Goal: Transaction & Acquisition: Purchase product/service

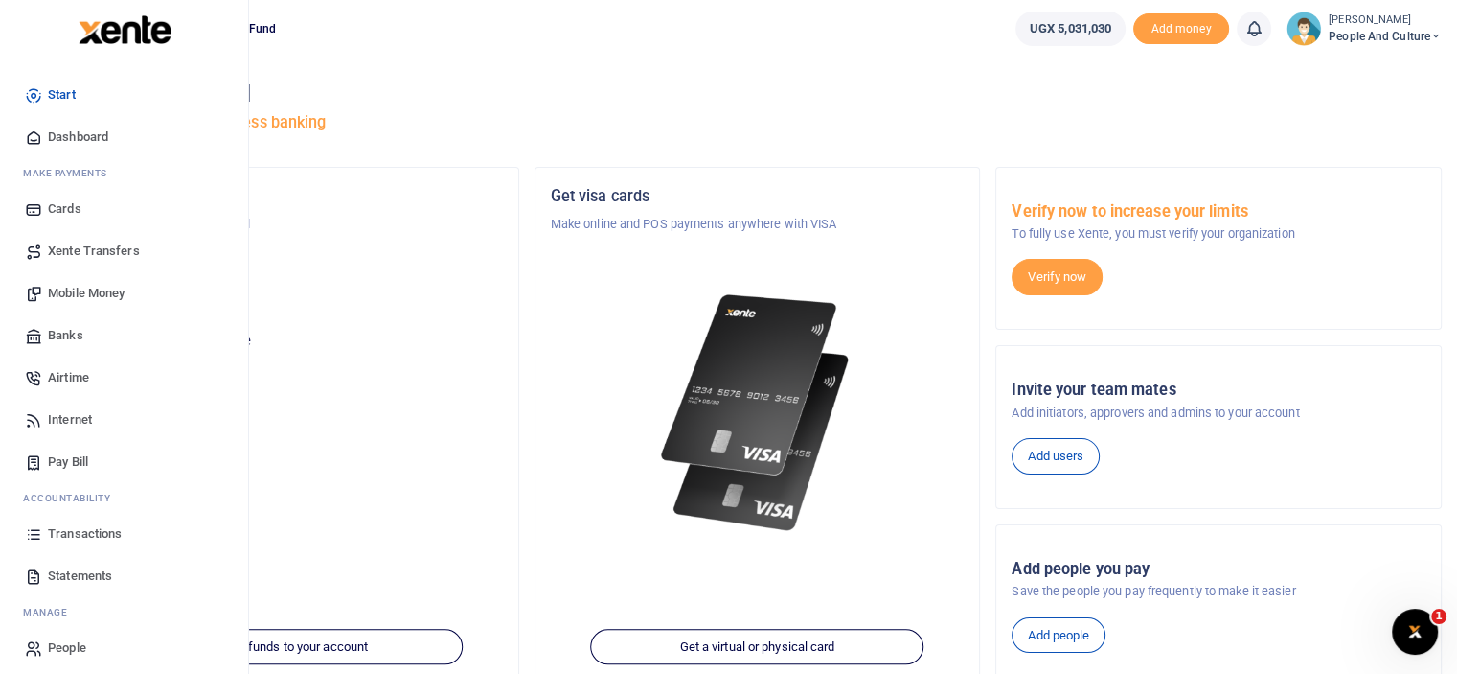
click at [95, 296] on span "Mobile Money" at bounding box center [86, 293] width 77 height 19
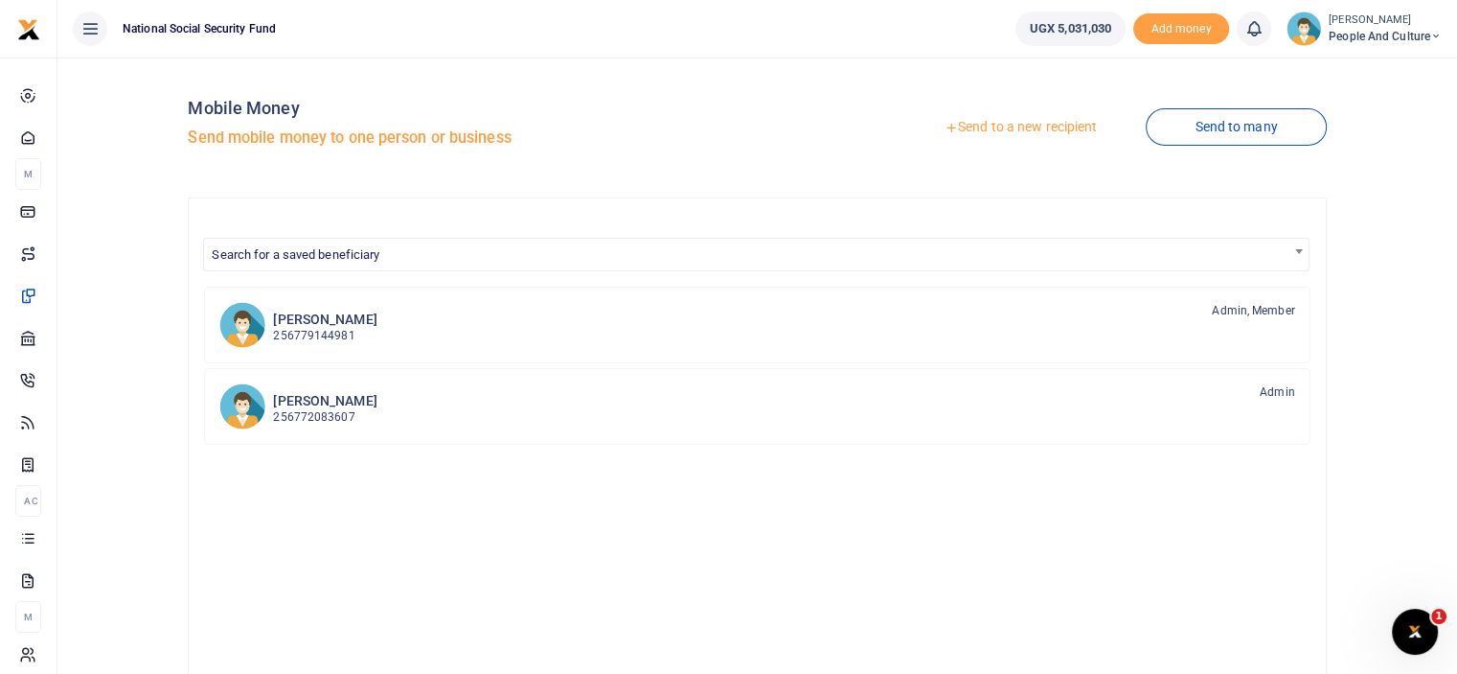
click at [1062, 126] on link "Send to a new recipient" at bounding box center [1021, 127] width 250 height 34
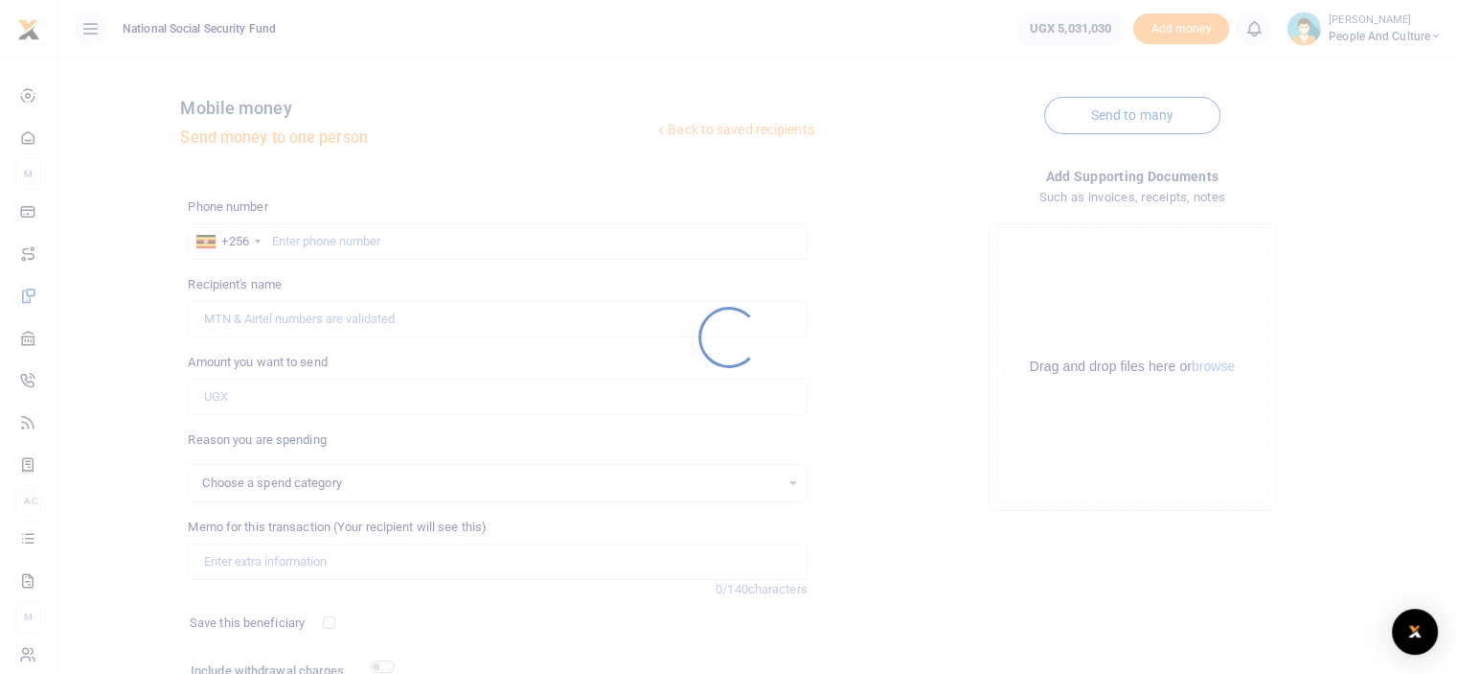
select select
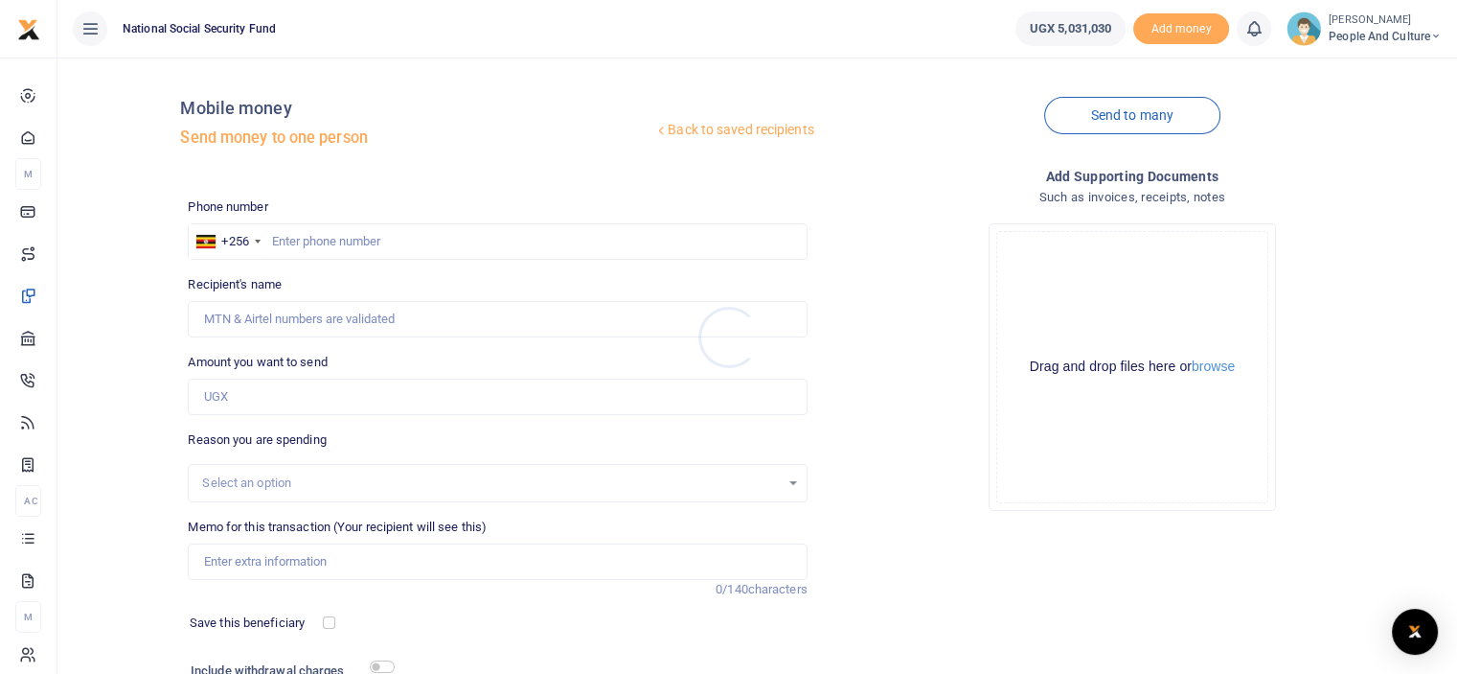
click at [1208, 359] on div at bounding box center [728, 337] width 1457 height 674
click at [1207, 366] on button "browse" at bounding box center [1213, 366] width 43 height 14
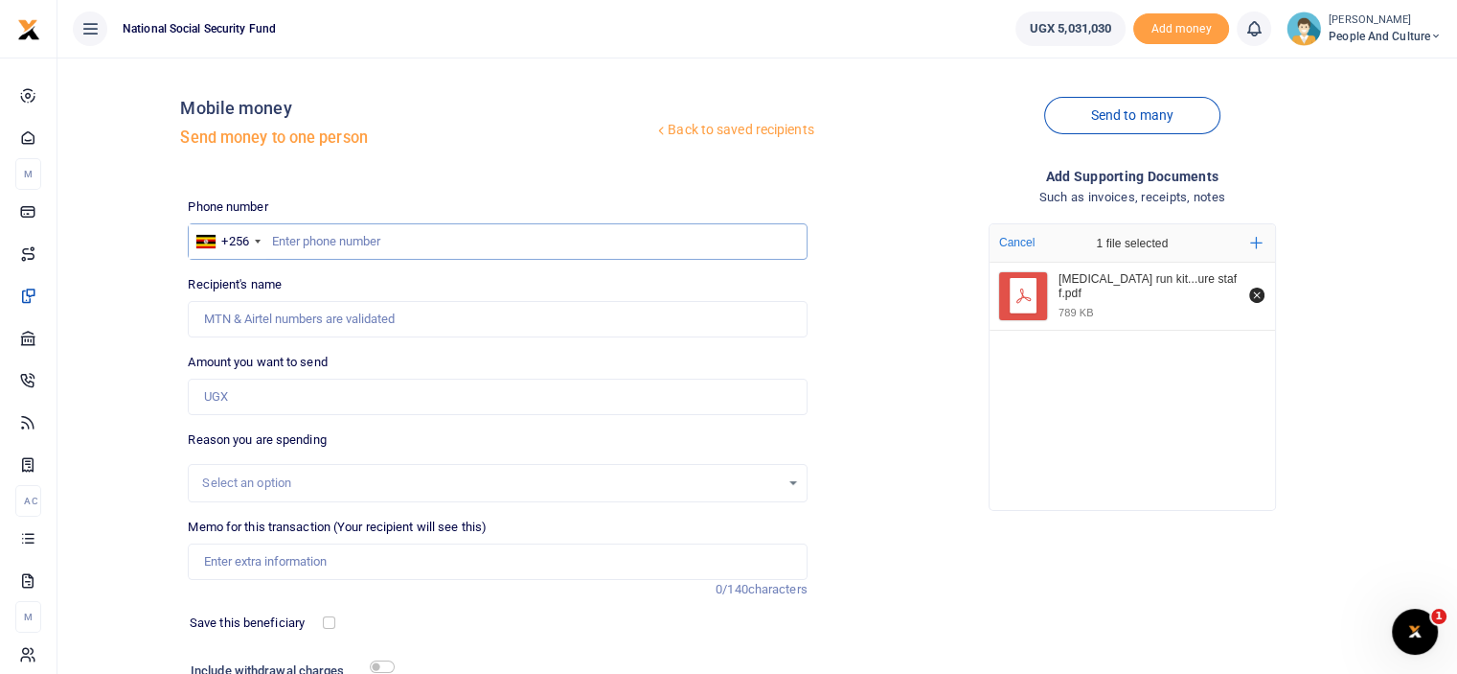
click at [355, 244] on input "text" at bounding box center [497, 241] width 619 height 36
type input "0785486474"
click at [267, 403] on input "Amount you want to send" at bounding box center [497, 396] width 619 height 36
type input "Patricia Kayaga Christine"
type input "600,000"
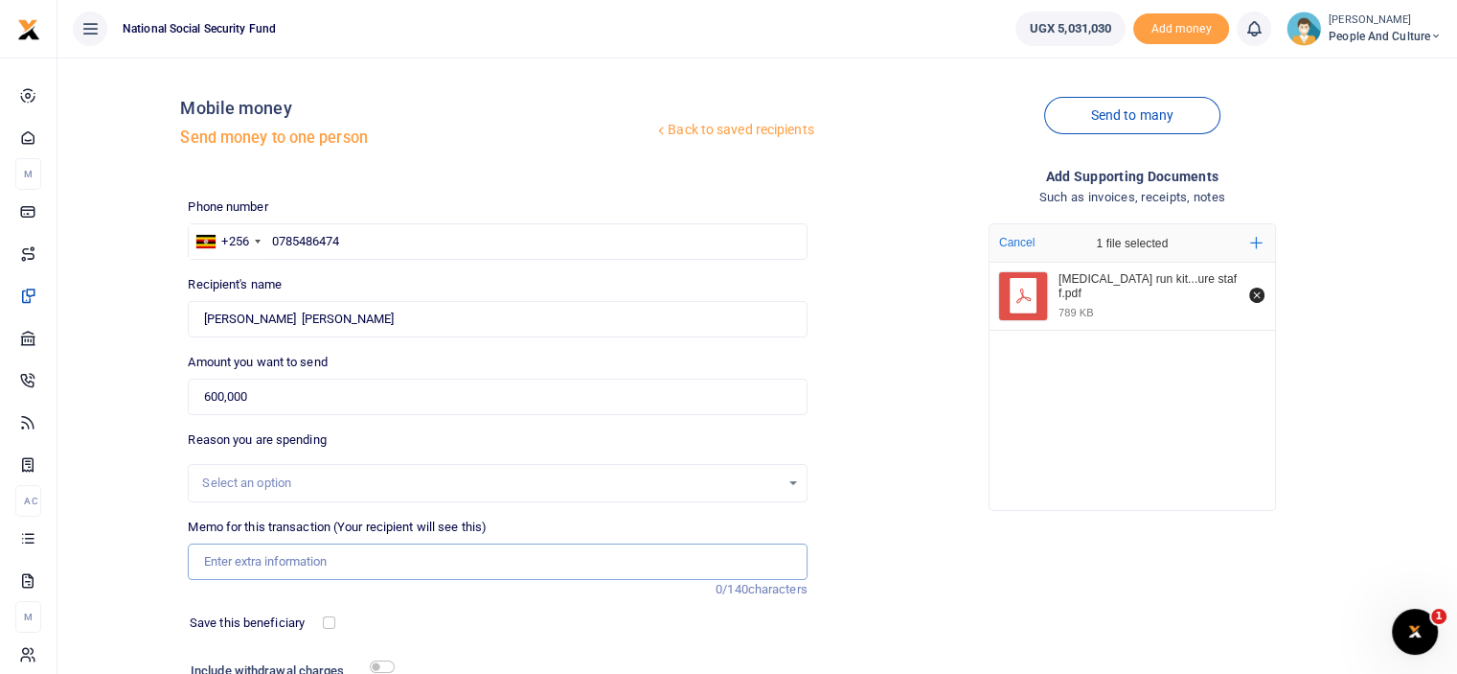
click at [236, 554] on input "Memo for this transaction (Your recipient will see this)" at bounding box center [497, 561] width 619 height 36
paste input "Cancer run kits for people and culture staff"
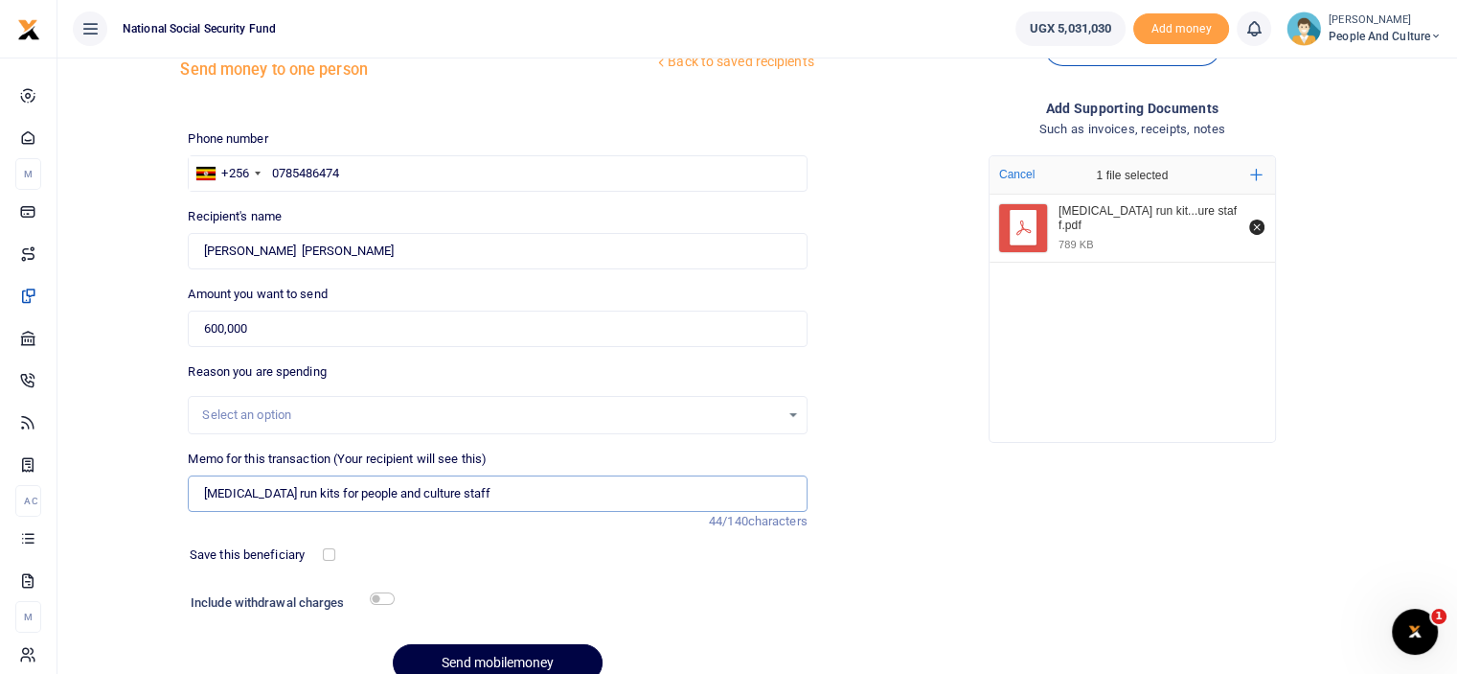
scroll to position [96, 0]
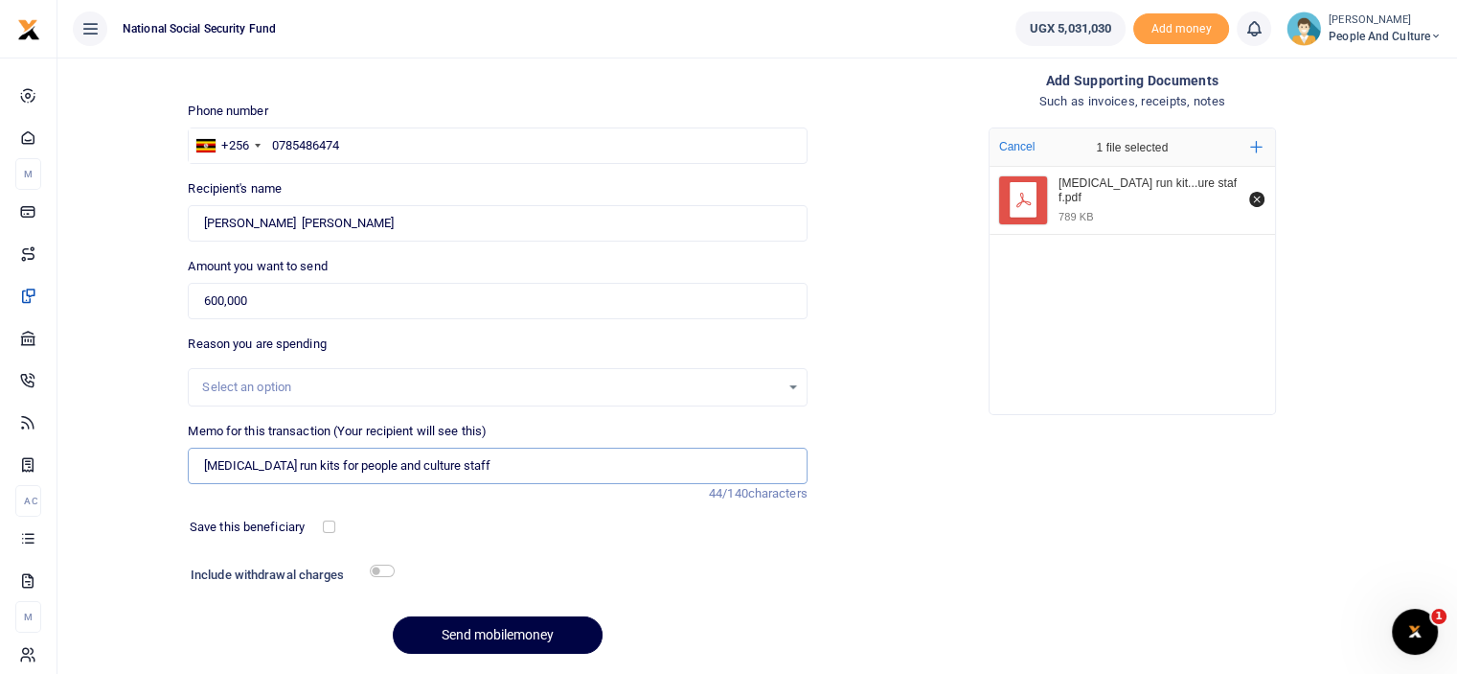
type input "Cancer run kits for people and culture staff"
click at [375, 569] on input "checkbox" at bounding box center [382, 570] width 25 height 12
checkbox input "true"
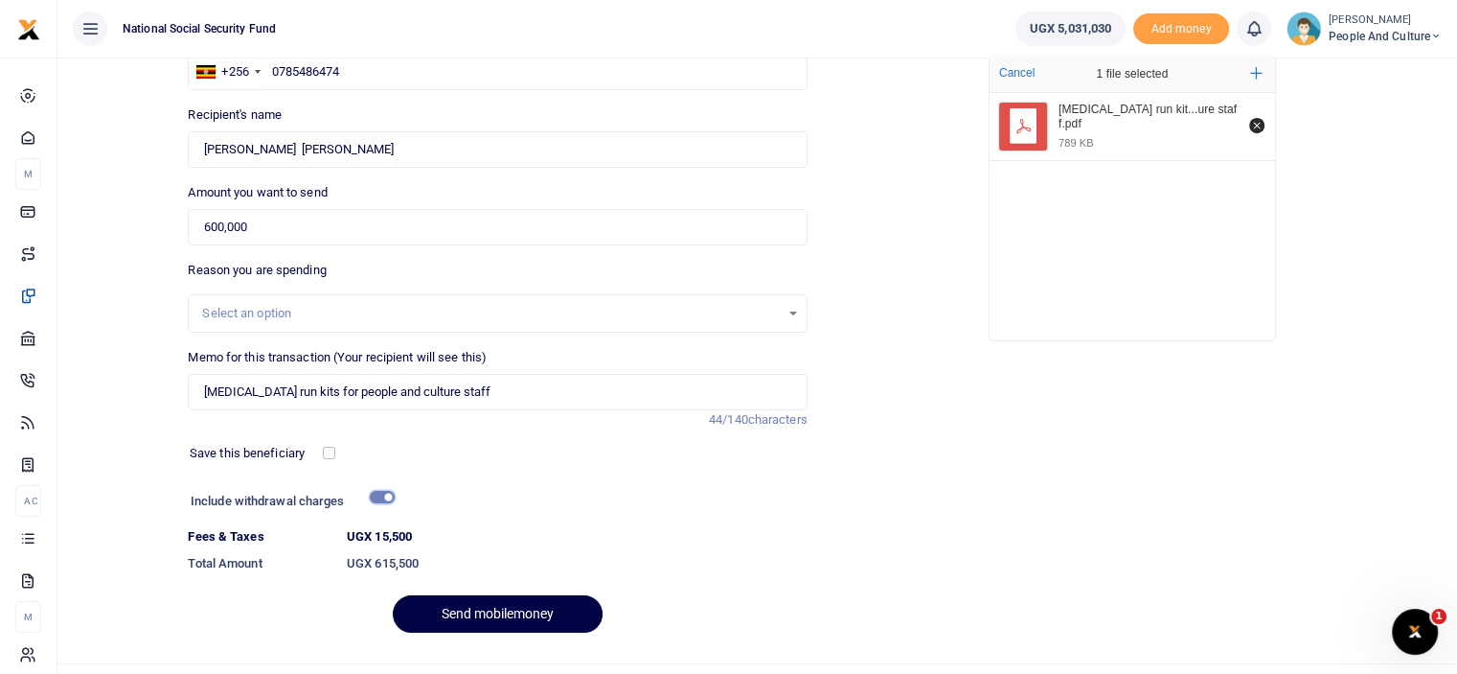
scroll to position [192, 0]
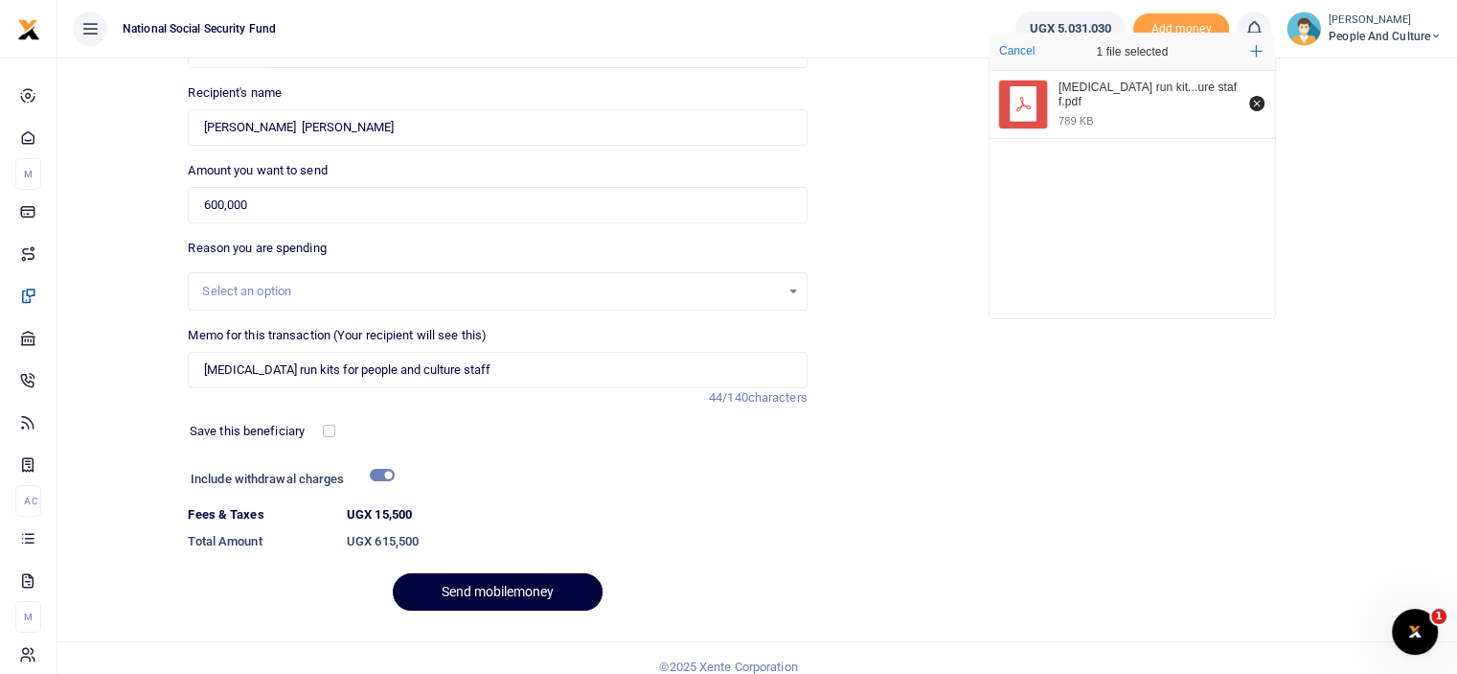
click at [479, 584] on button "Send mobilemoney" at bounding box center [498, 591] width 210 height 37
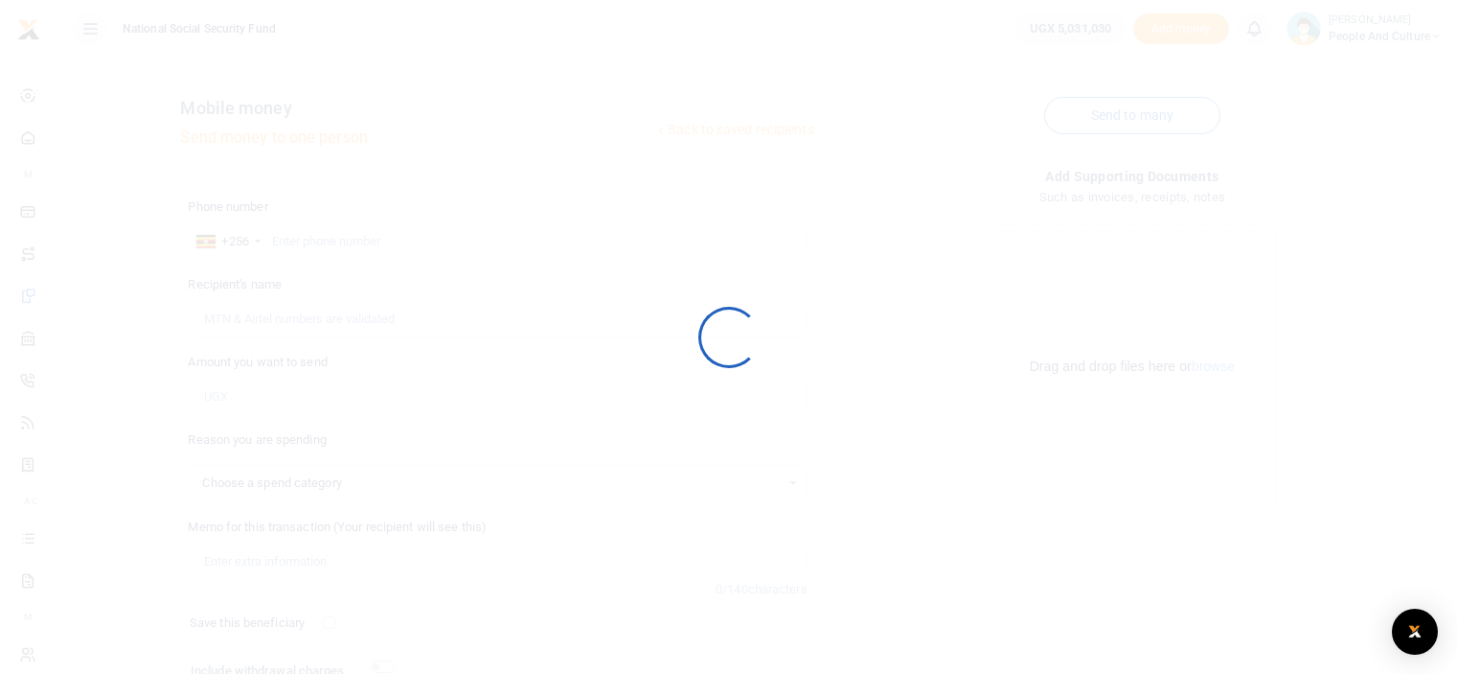
scroll to position [155, 0]
select select
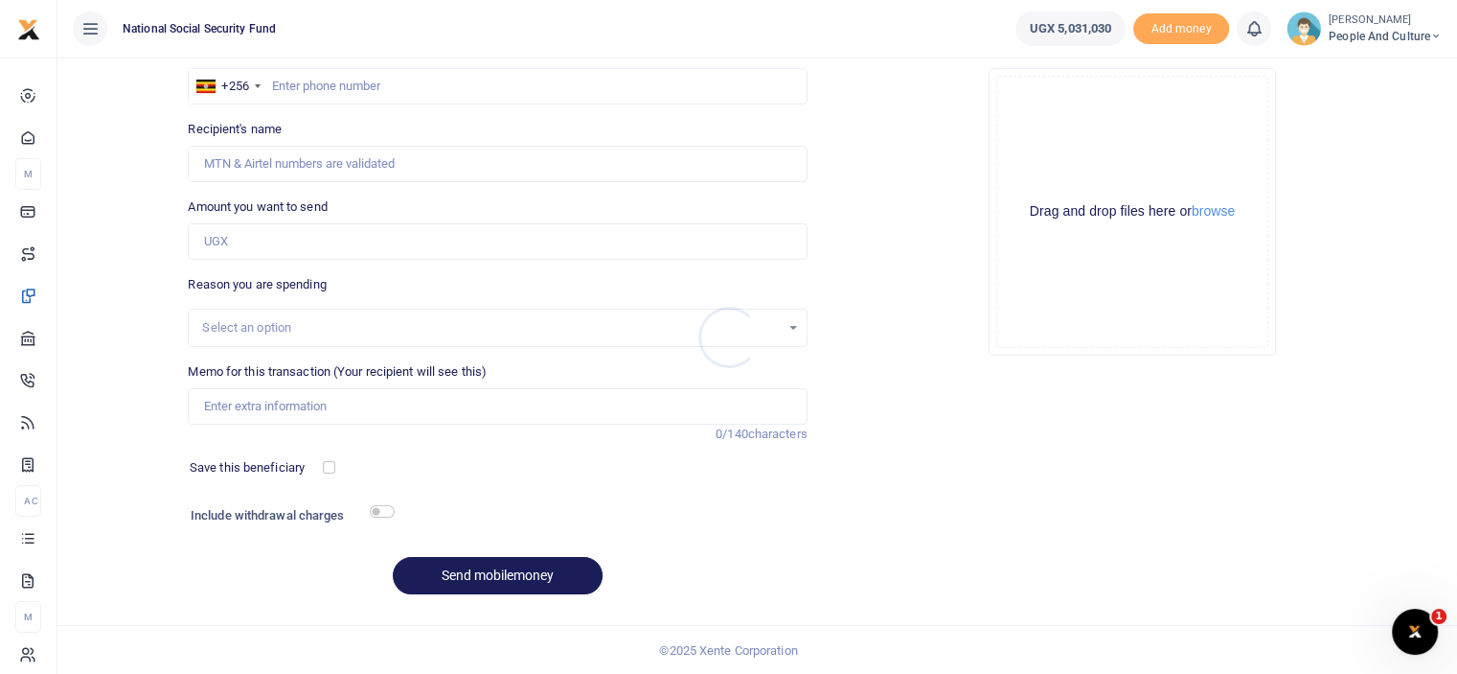
scroll to position [0, 0]
